Goal: Complete application form

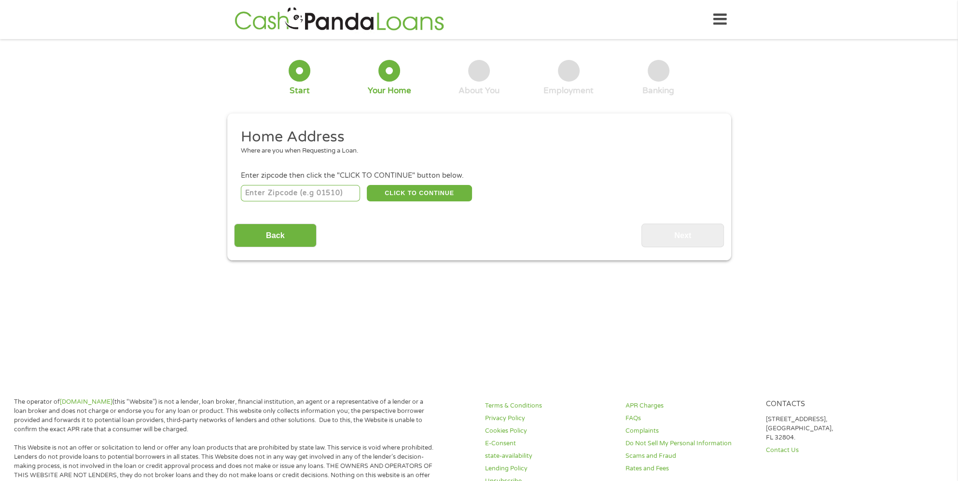
click at [259, 192] on input "number" at bounding box center [300, 193] width 119 height 16
type input "36535"
click at [413, 187] on button "CLICK TO CONTINUE" at bounding box center [419, 193] width 105 height 16
type input "36535"
type input "[PERSON_NAME]"
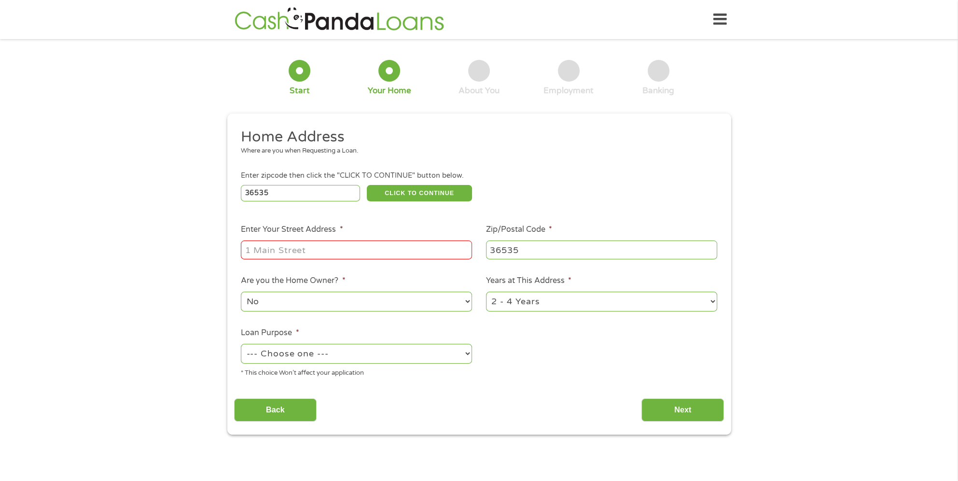
click at [296, 250] on input "Enter Your Street Address *" at bounding box center [356, 249] width 231 height 18
type input "[STREET_ADDRESS]"
click at [313, 309] on select "No Yes" at bounding box center [356, 301] width 231 height 20
click at [241, 292] on select "No Yes" at bounding box center [356, 301] width 231 height 20
click at [465, 359] on select "--- Choose one --- Pay Bills Debt Consolidation Home Improvement Major Purchase…" at bounding box center [356, 354] width 231 height 20
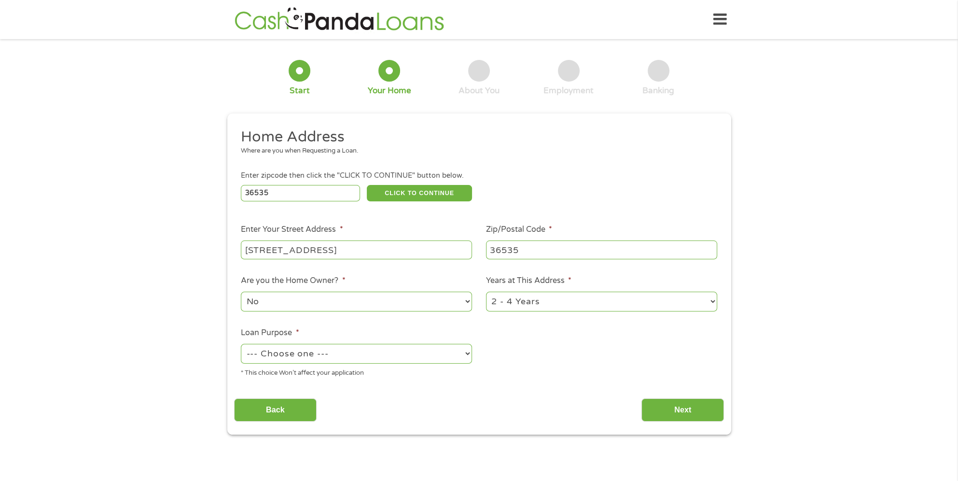
select select "medicalexpenses"
click at [241, 344] on select "--- Choose one --- Pay Bills Debt Consolidation Home Improvement Major Purchase…" at bounding box center [356, 354] width 231 height 20
click at [672, 403] on input "Next" at bounding box center [682, 410] width 83 height 24
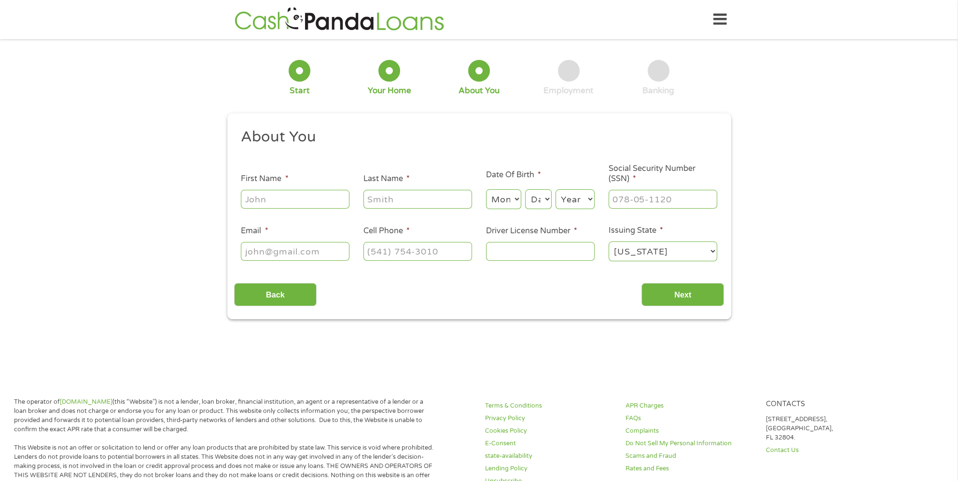
click at [266, 203] on input "First Name *" at bounding box center [295, 199] width 109 height 18
type input "[MEDICAL_DATA]"
type input "[PERSON_NAME]"
select select "4"
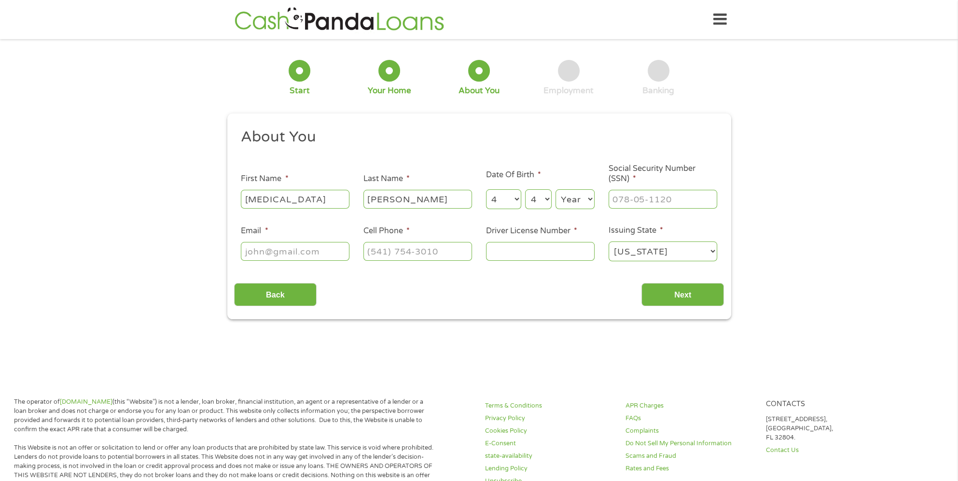
select select "1973"
type input "[EMAIL_ADDRESS][DOMAIN_NAME]"
type input "3343067459"
select select "[US_STATE]"
type input "[PHONE_NUMBER]"
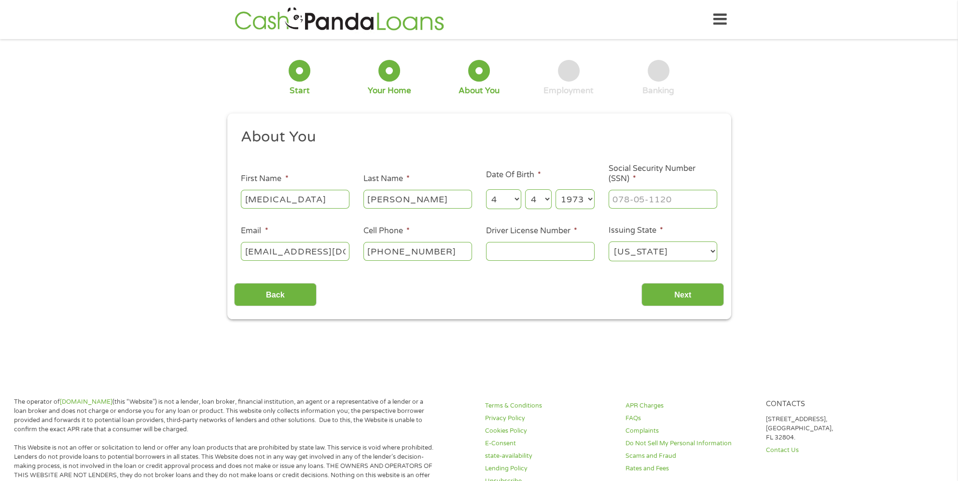
drag, startPoint x: 288, startPoint y: 203, endPoint x: 206, endPoint y: 214, distance: 81.9
click at [206, 214] on div "1 Start 2 Your Home 3 About You 4 Employment 5 Banking 6 This field is hidden w…" at bounding box center [479, 182] width 958 height 273
type input "[PERSON_NAME]"
click at [621, 195] on input "___-__-____" at bounding box center [662, 199] width 109 height 18
type input "419-27-5091"
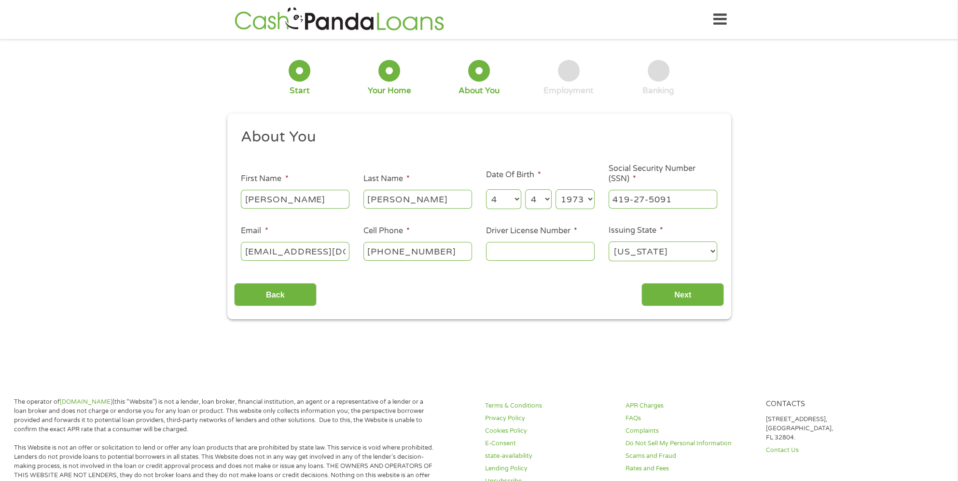
click at [504, 251] on input "Driver License Number *" at bounding box center [540, 251] width 109 height 18
type input "5773374"
click at [663, 292] on input "Next" at bounding box center [682, 295] width 83 height 24
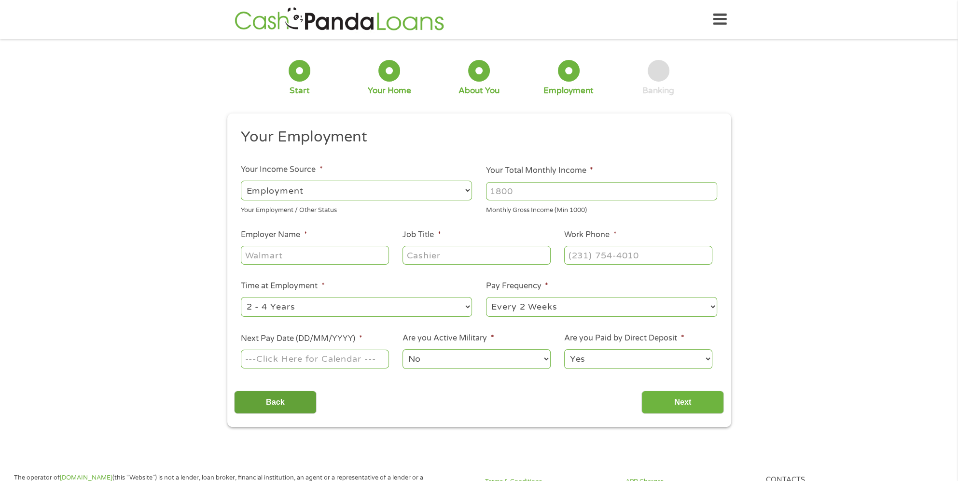
click at [295, 404] on input "Back" at bounding box center [275, 402] width 83 height 24
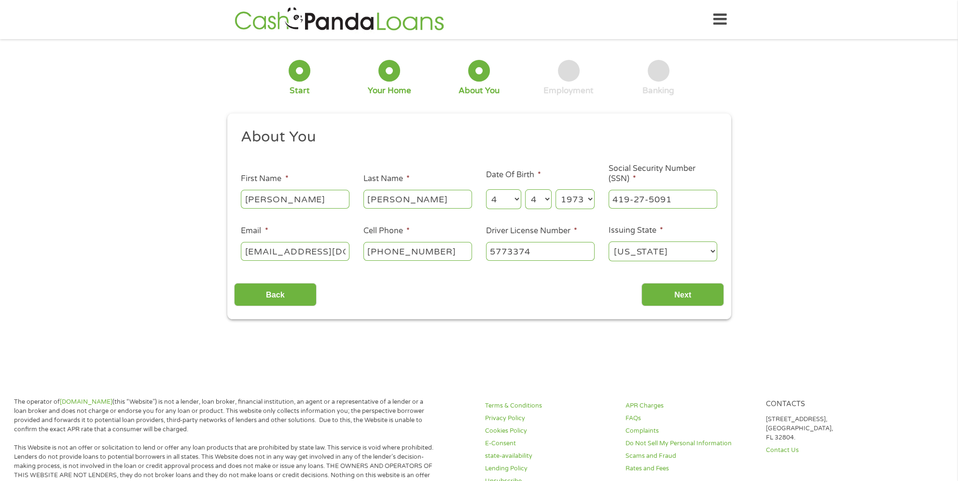
click at [710, 251] on select "[US_STATE] [US_STATE] [US_STATE] [US_STATE] [US_STATE] [US_STATE] [US_STATE] [U…" at bounding box center [662, 251] width 109 height 20
select select "[US_STATE]"
click at [608, 242] on select "[US_STATE] [US_STATE] [US_STATE] [US_STATE] [US_STATE] [US_STATE] [US_STATE] [U…" at bounding box center [662, 251] width 109 height 20
click at [676, 291] on input "Next" at bounding box center [682, 295] width 83 height 24
